Goal: Check status: Check status

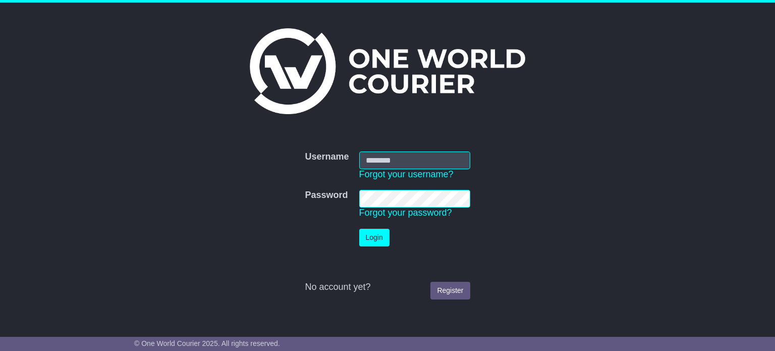
type input "**********"
click at [377, 239] on button "Login" at bounding box center [374, 238] width 30 height 18
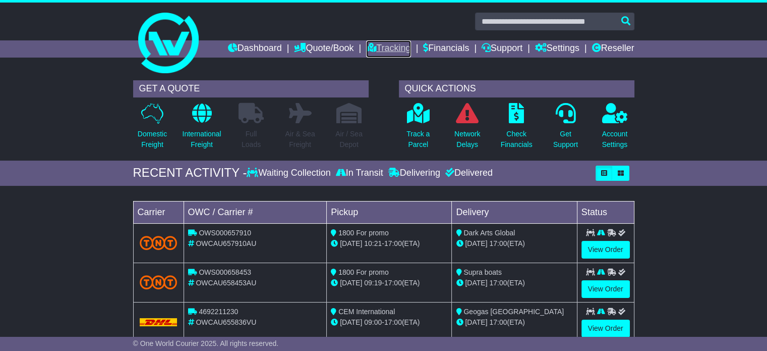
click at [375, 48] on link "Tracking" at bounding box center [388, 48] width 44 height 17
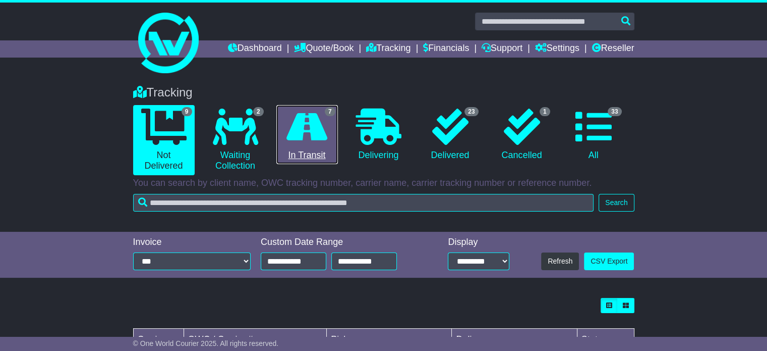
click at [318, 121] on icon at bounding box center [307, 126] width 41 height 36
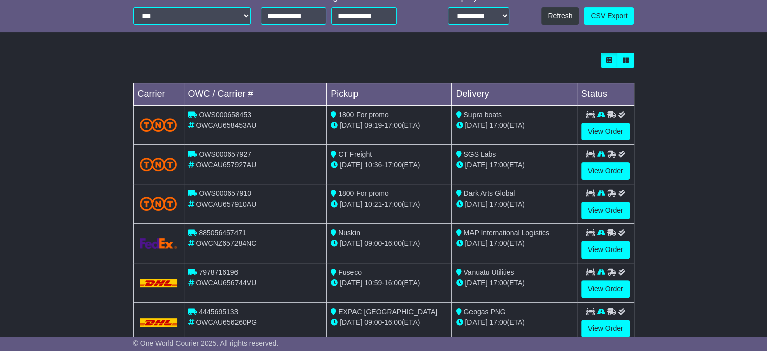
scroll to position [246, 0]
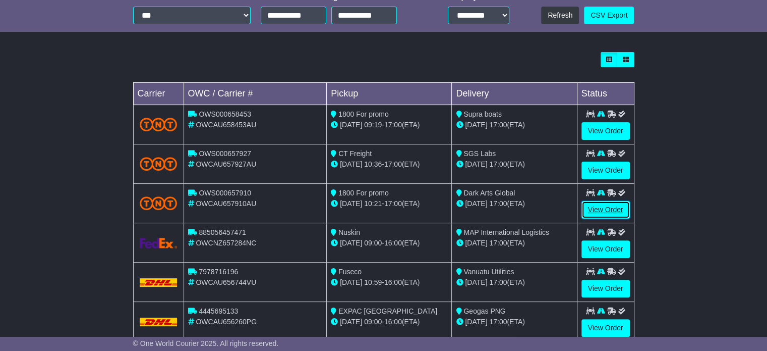
click at [591, 206] on link "View Order" at bounding box center [606, 210] width 48 height 18
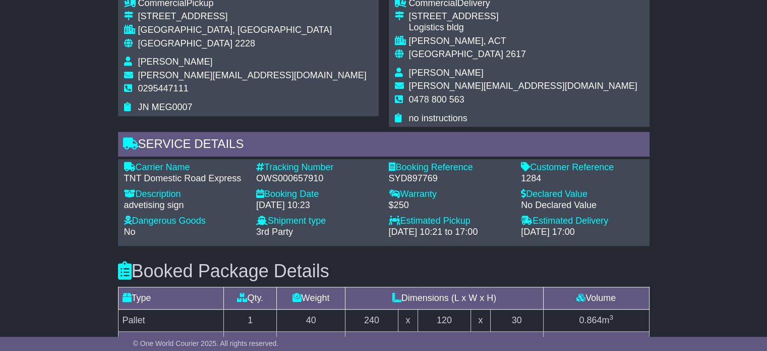
scroll to position [592, 0]
